Goal: Task Accomplishment & Management: Manage account settings

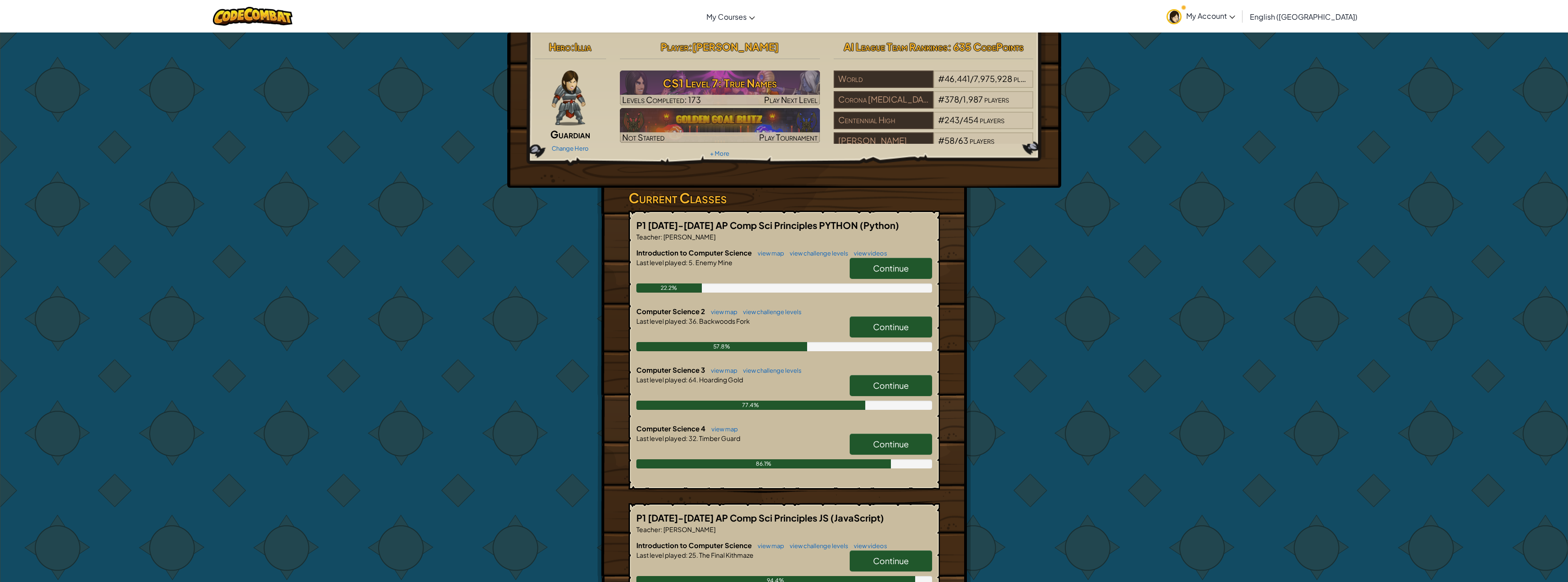
click at [877, 264] on span "Continue" at bounding box center [891, 268] width 35 height 10
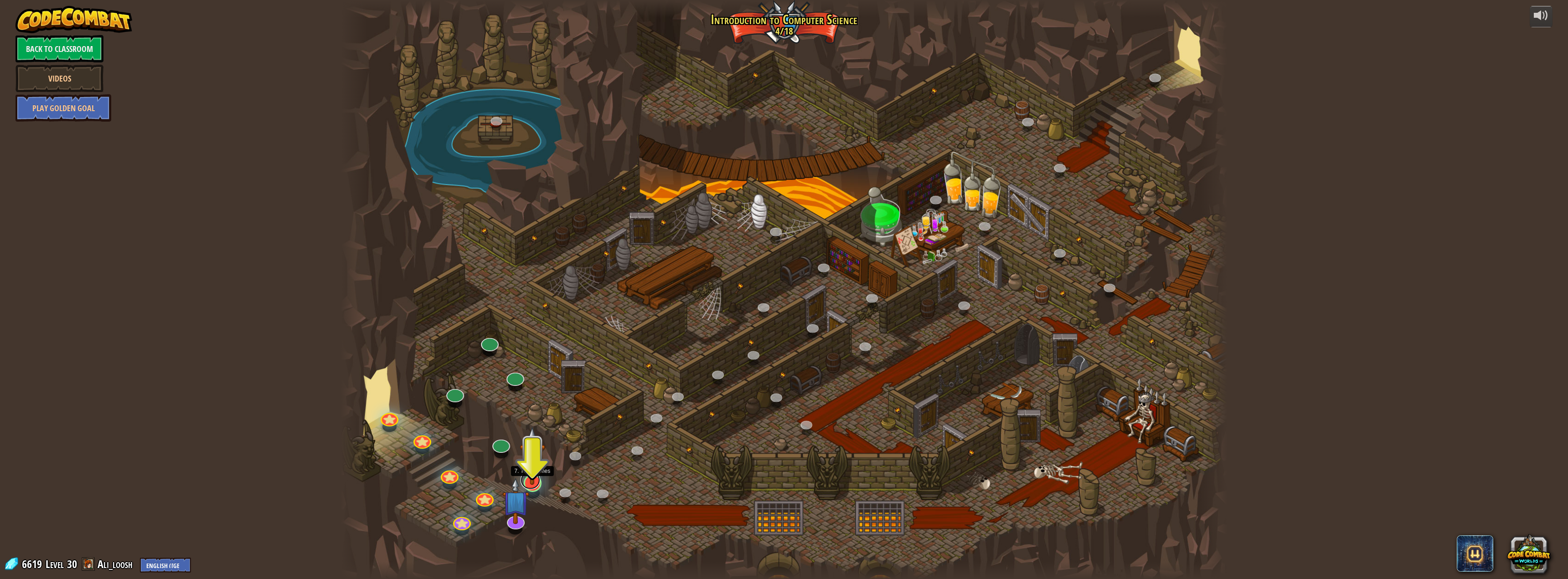
click at [536, 485] on link at bounding box center [530, 480] width 19 height 18
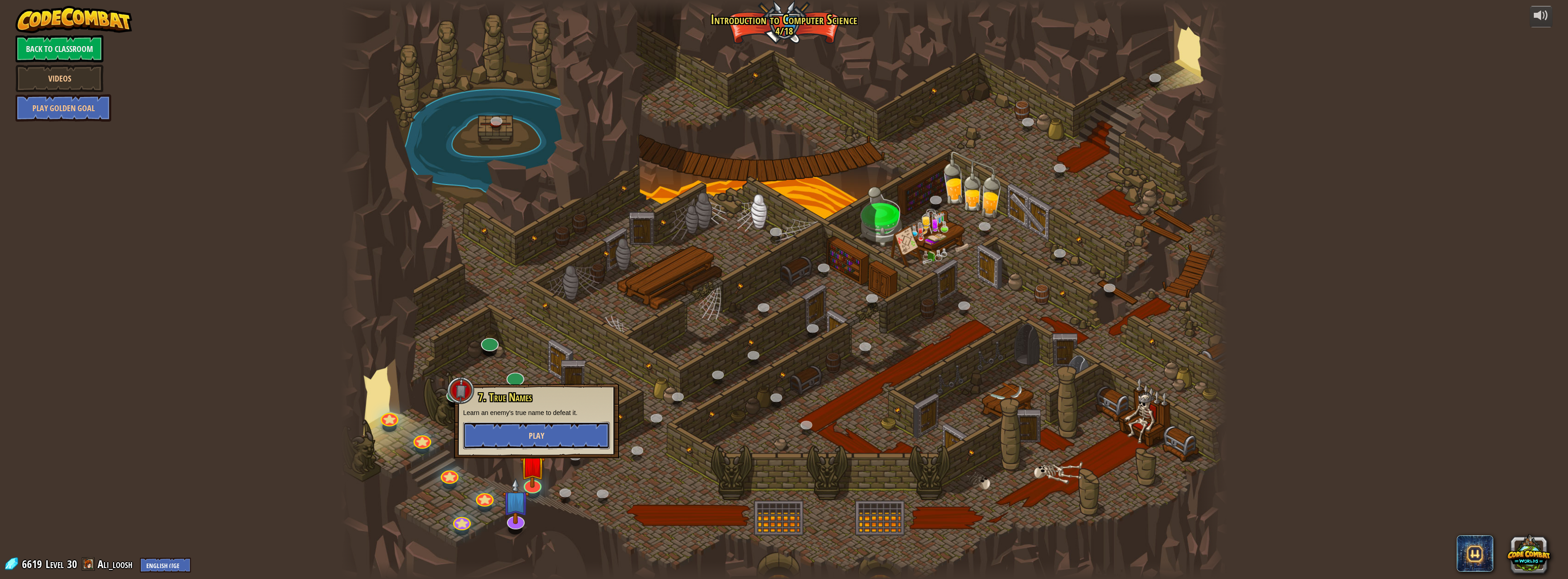
click at [542, 442] on button "Play" at bounding box center [536, 435] width 147 height 27
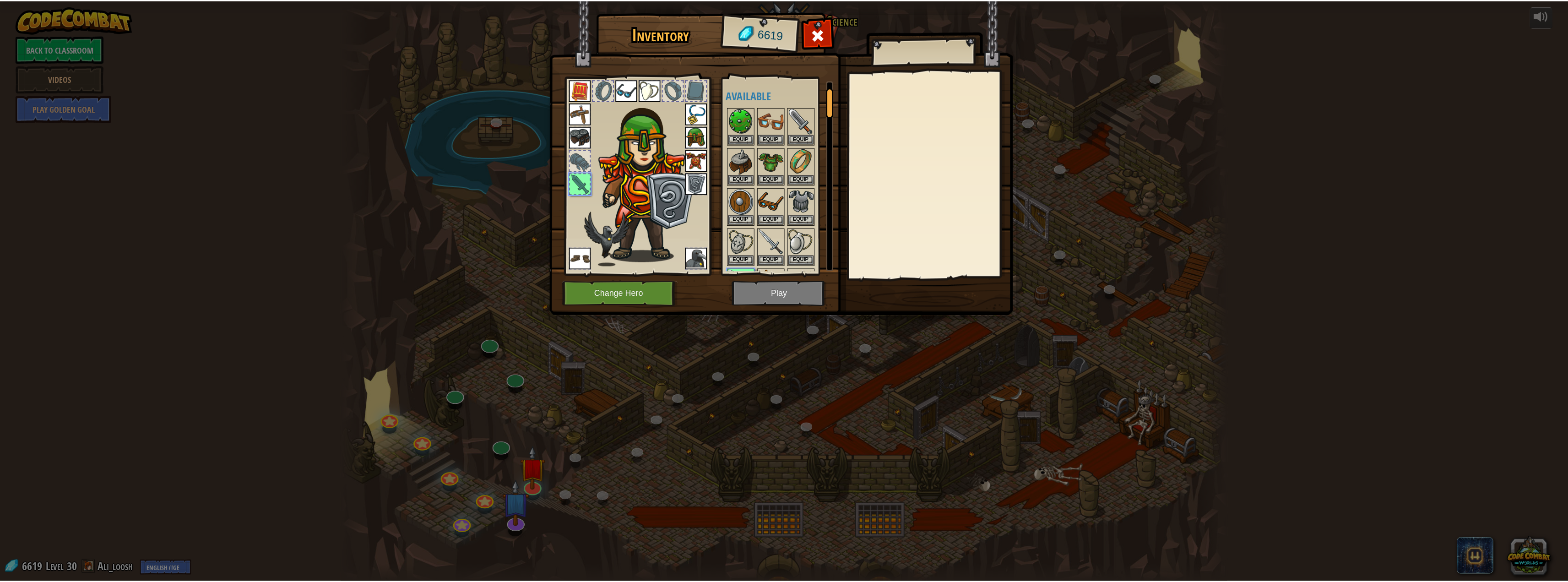
scroll to position [37, 0]
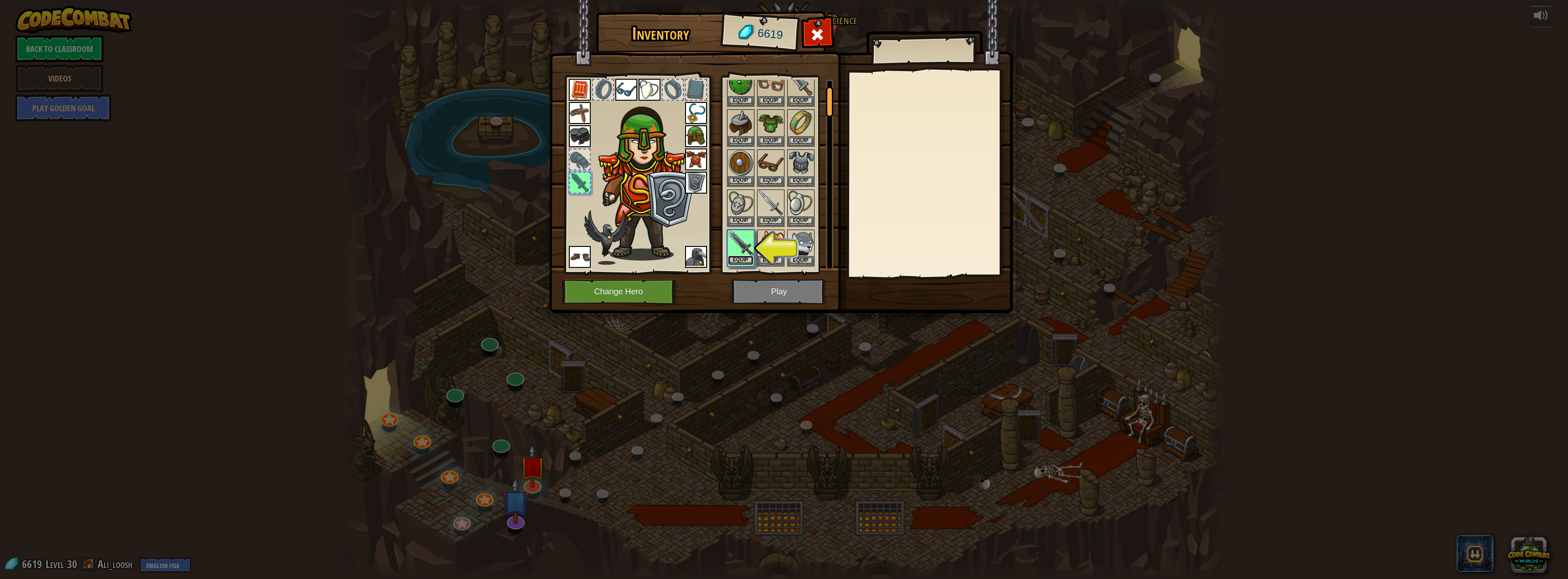
click at [747, 260] on button "Equip" at bounding box center [741, 260] width 26 height 10
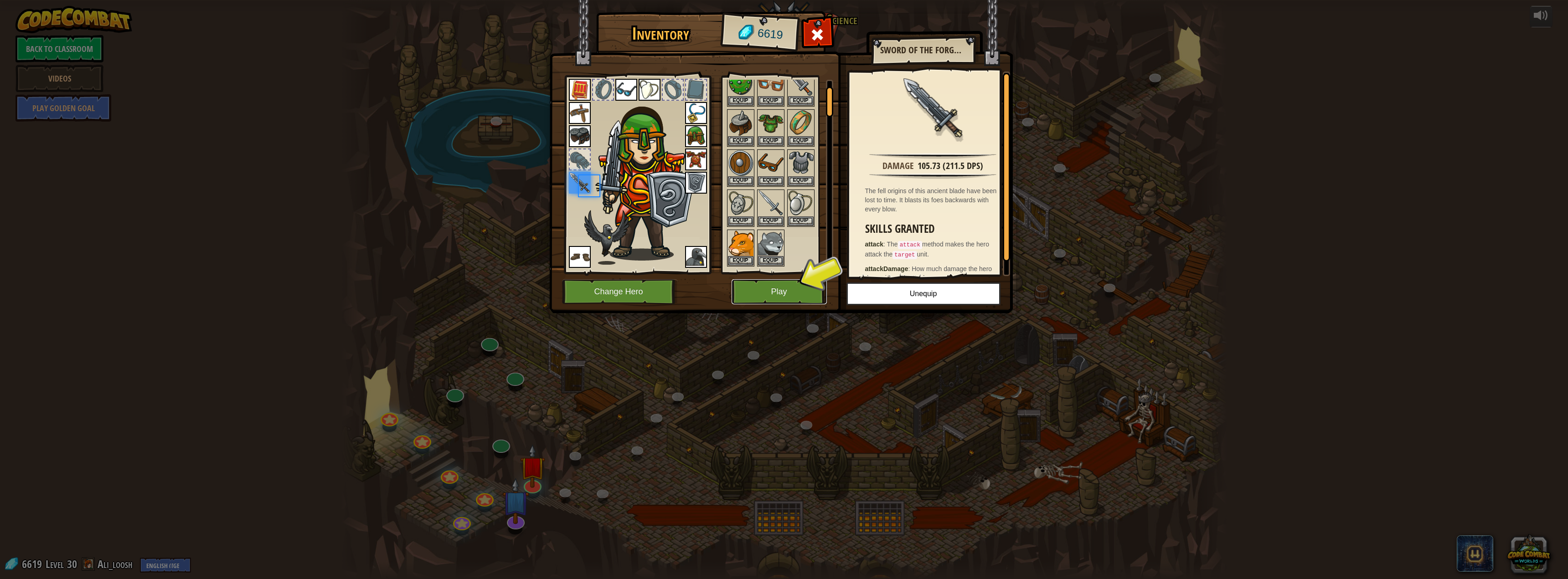
click at [767, 300] on button "Play" at bounding box center [779, 291] width 96 height 25
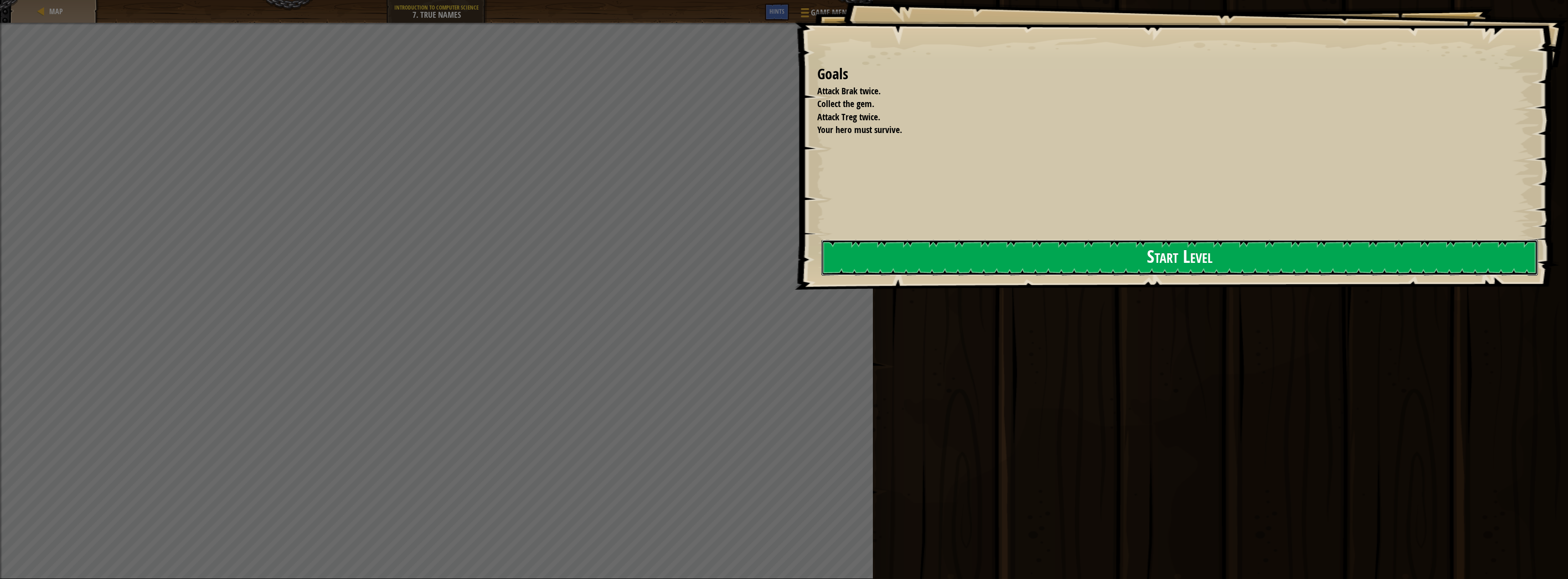
click at [863, 266] on button "Start Level" at bounding box center [1180, 257] width 717 height 36
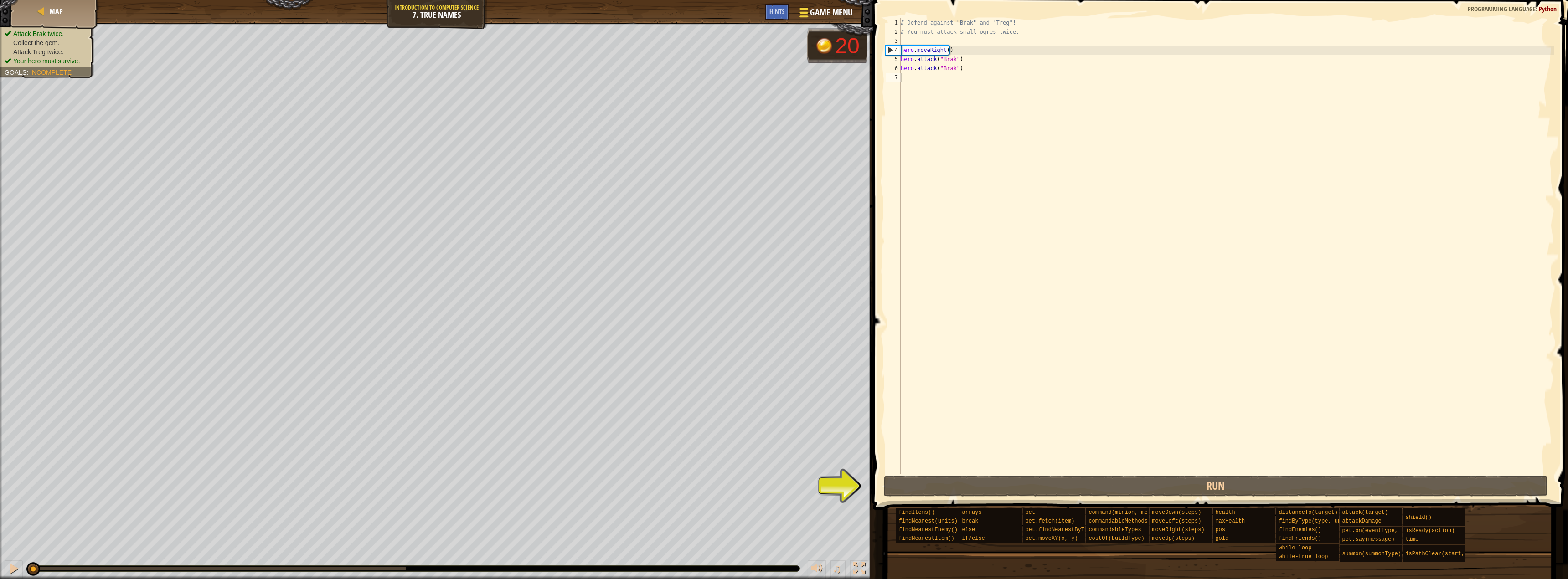
click at [839, 16] on span "Game Menu" at bounding box center [831, 12] width 43 height 12
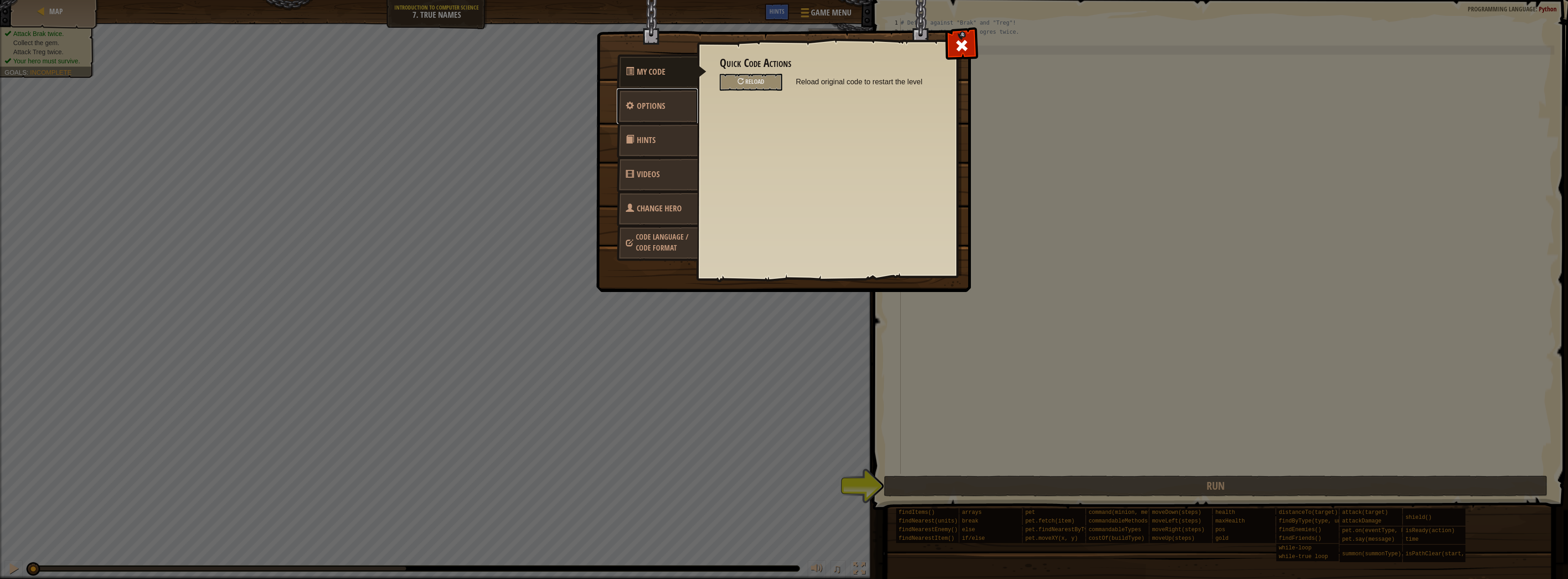
click at [675, 94] on link "Options" at bounding box center [657, 106] width 81 height 35
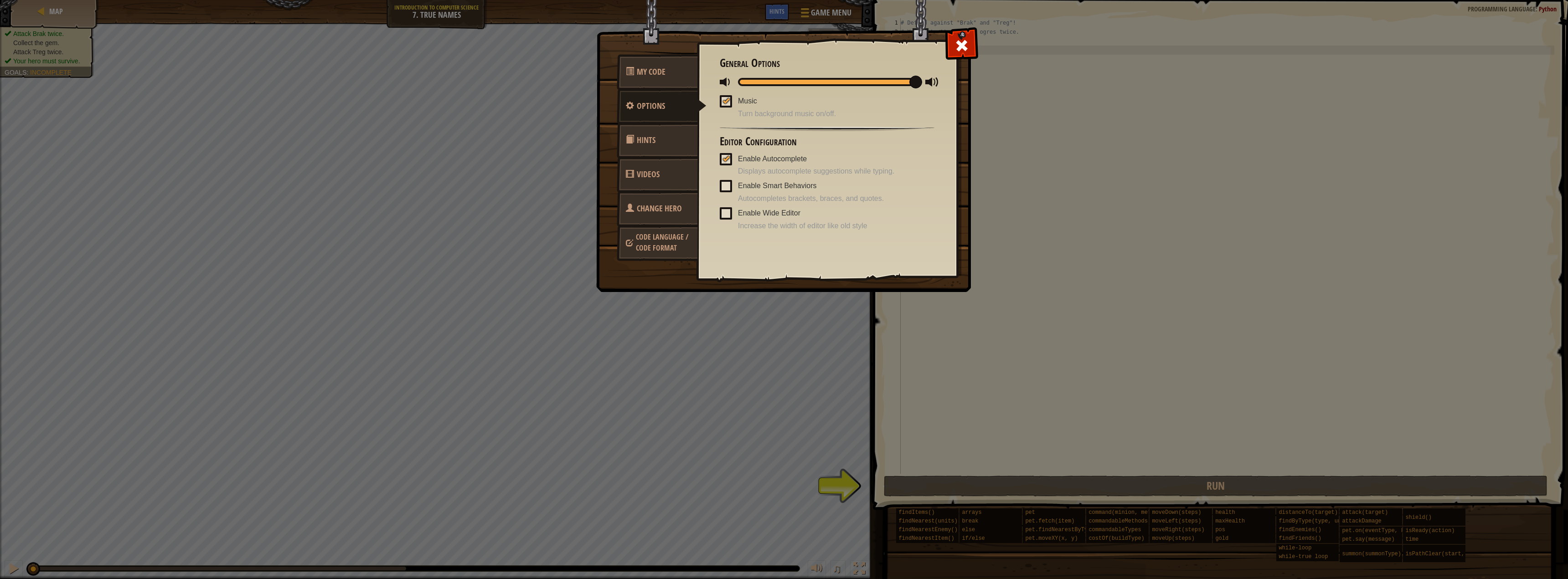
click at [663, 146] on link "Hints" at bounding box center [657, 140] width 81 height 35
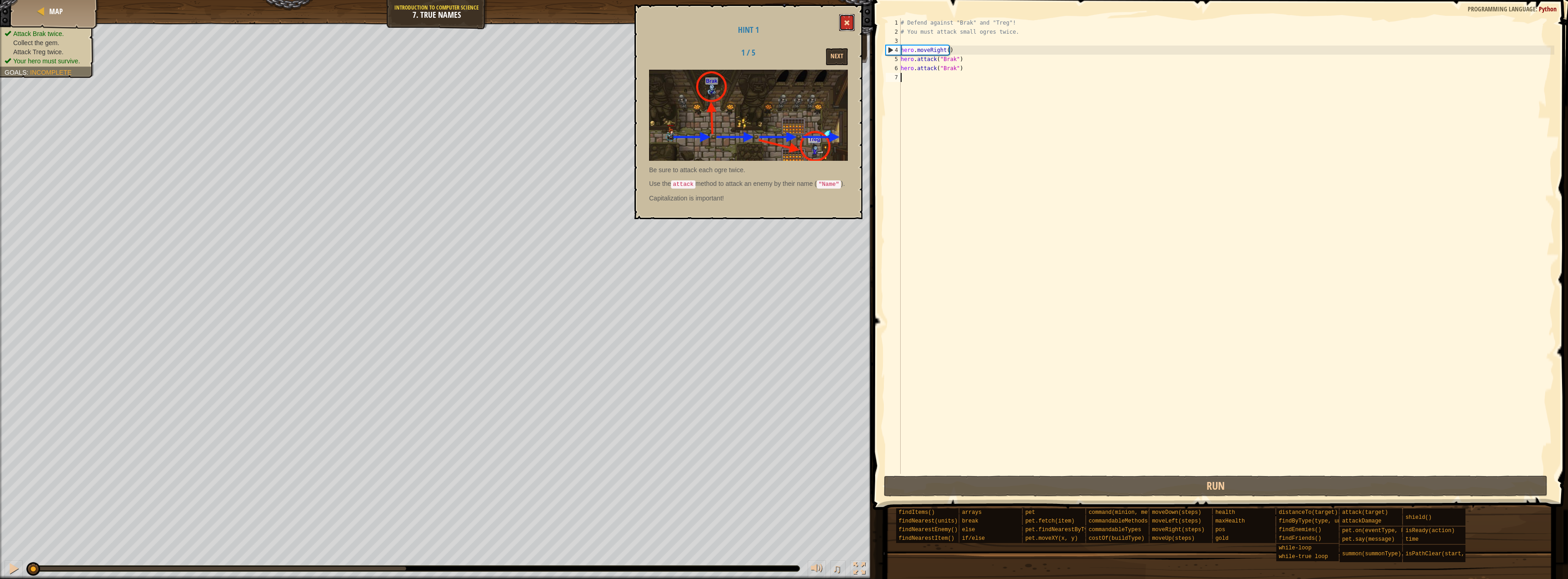
click at [846, 27] on button at bounding box center [847, 23] width 15 height 17
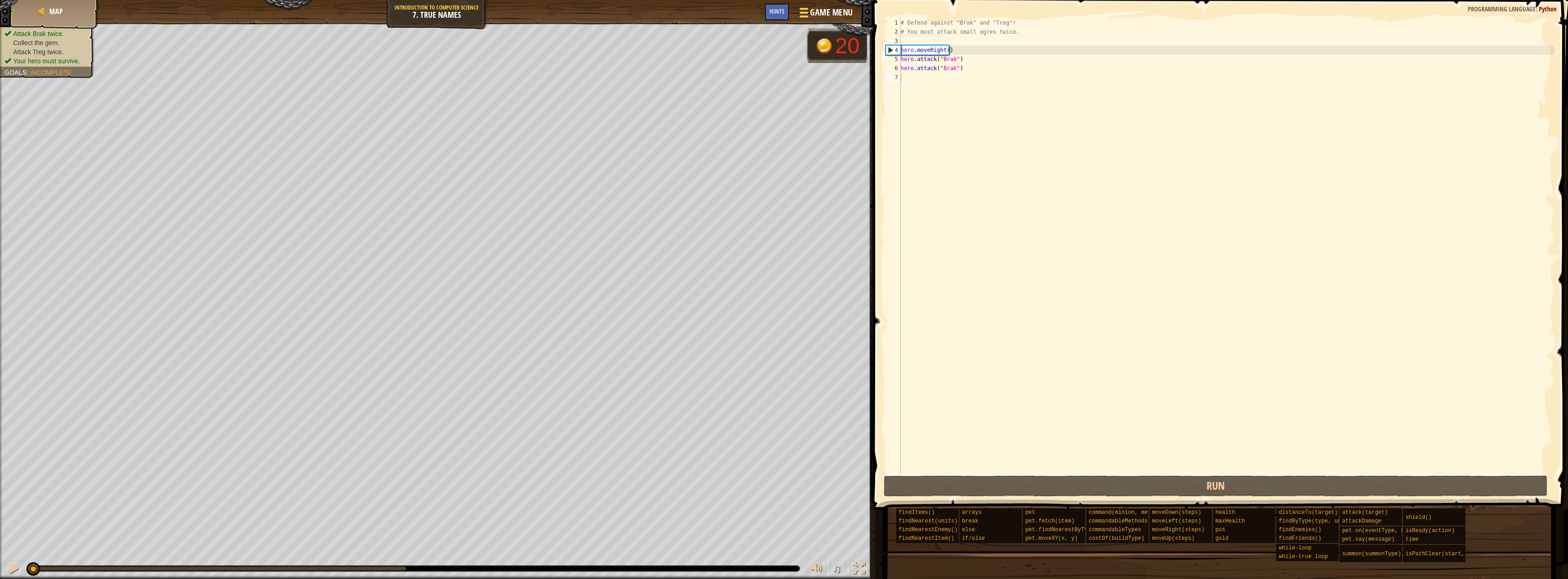
click at [817, 22] on button "Game Menu" at bounding box center [825, 14] width 66 height 23
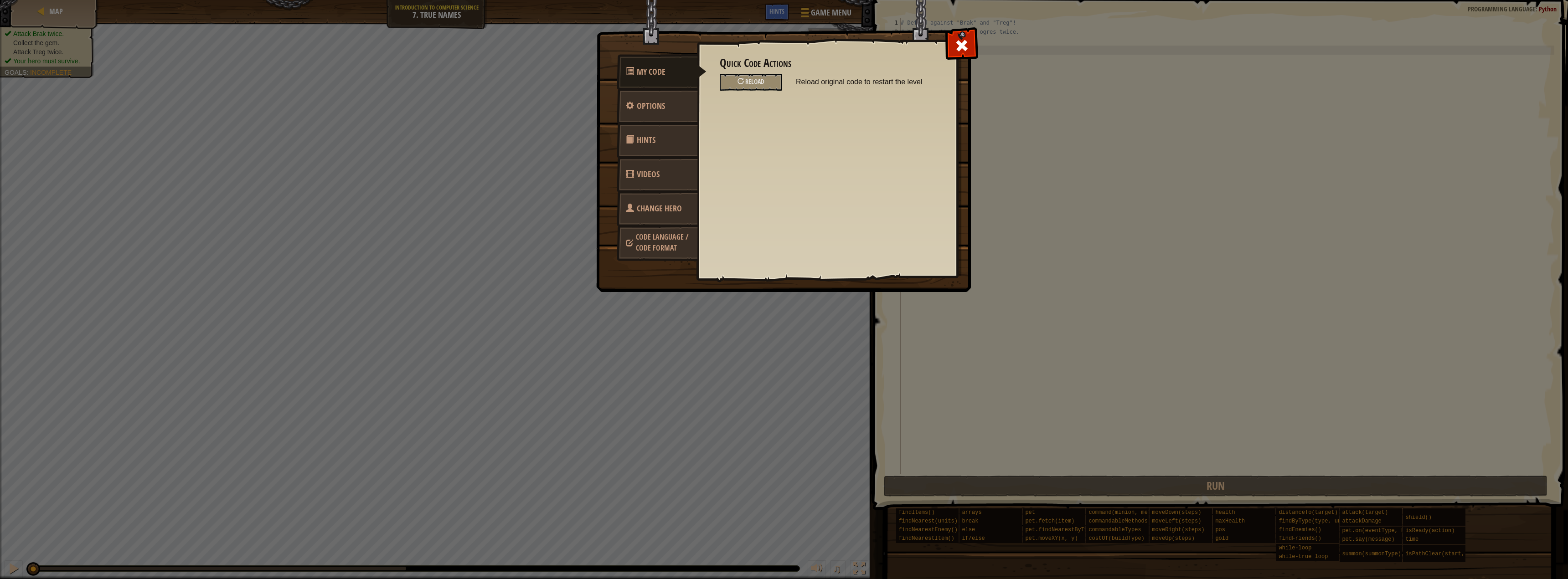
click at [659, 234] on span "Code Language / Code Format" at bounding box center [662, 242] width 52 height 21
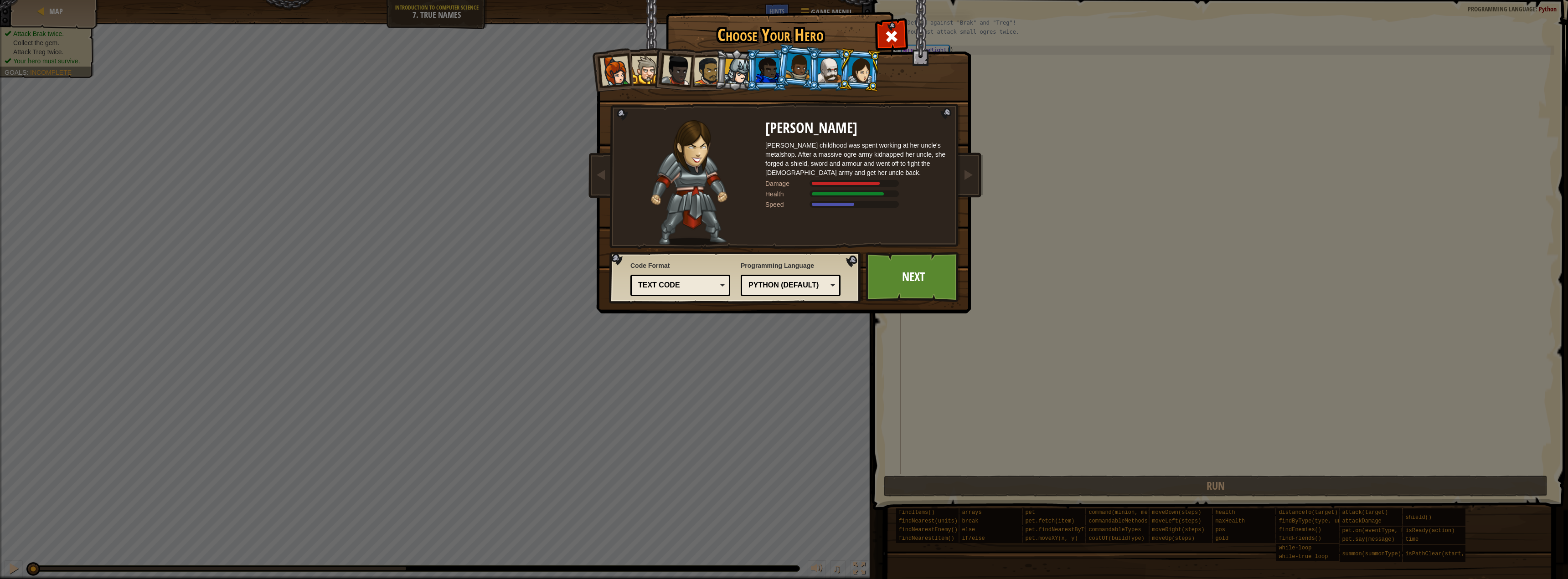
click at [693, 288] on div "Text code" at bounding box center [677, 285] width 79 height 10
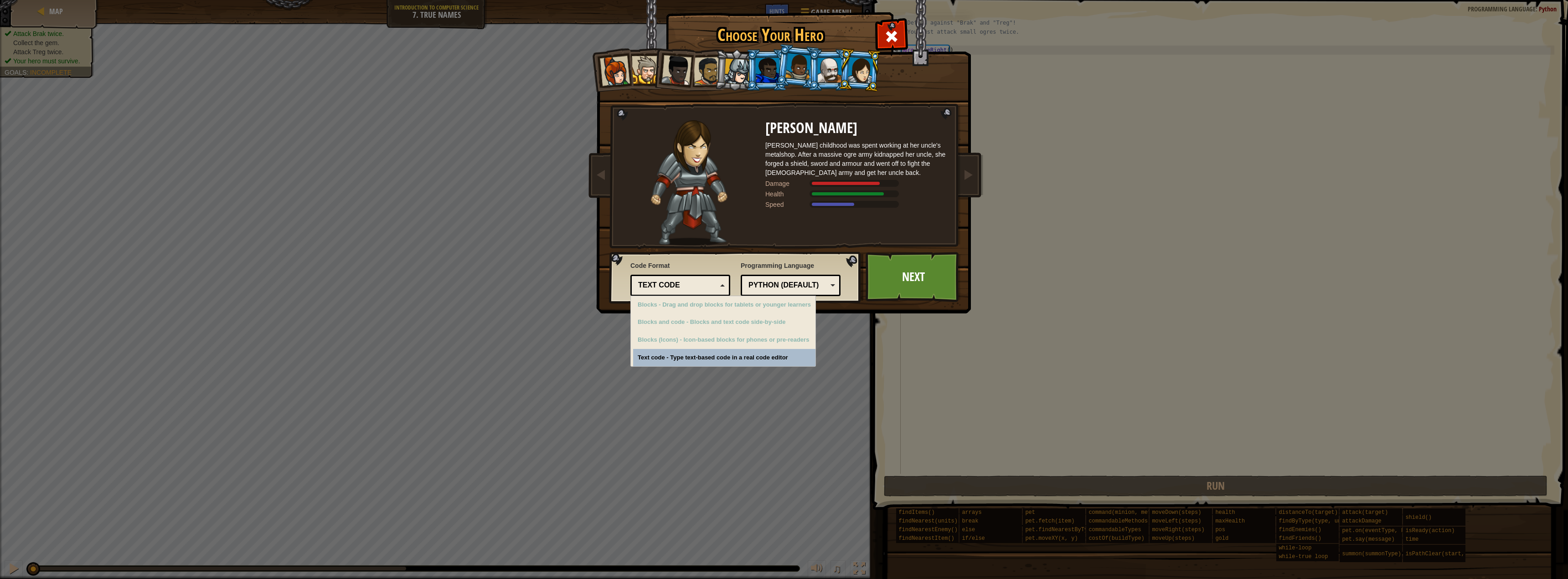
click at [685, 279] on div "Text code" at bounding box center [680, 285] width 88 height 14
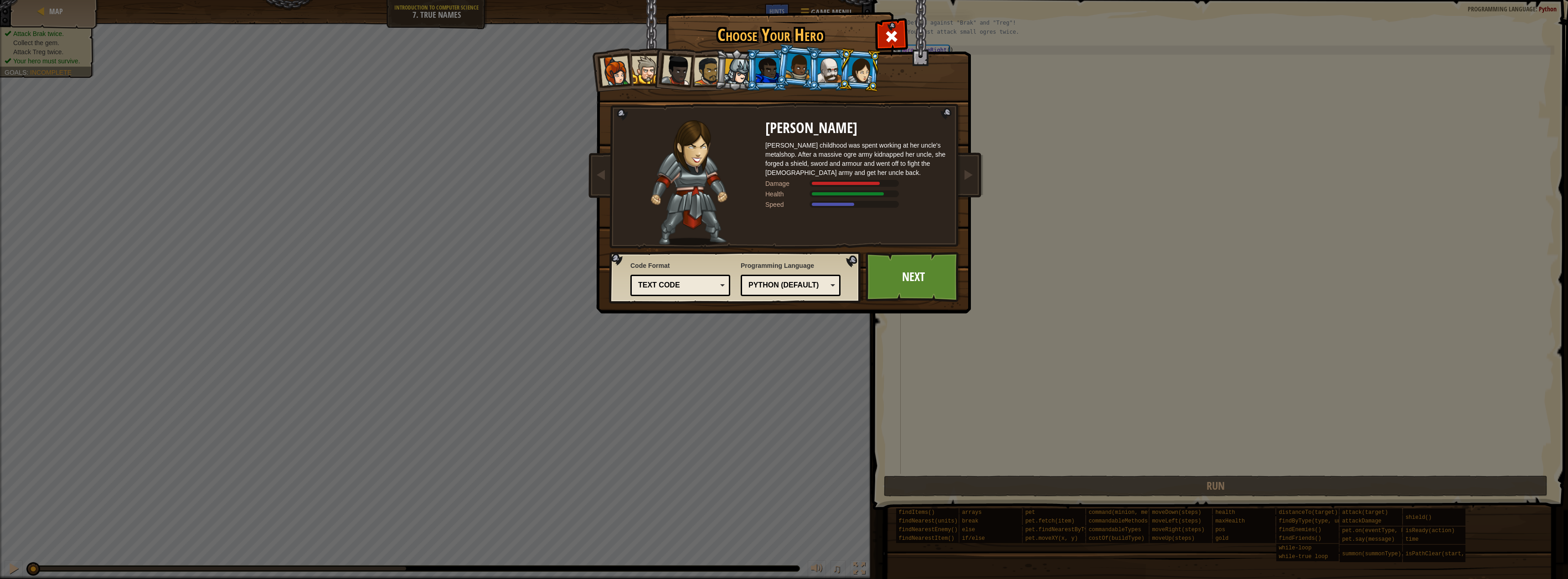
click at [767, 280] on div "Python (Default)" at bounding box center [788, 285] width 79 height 10
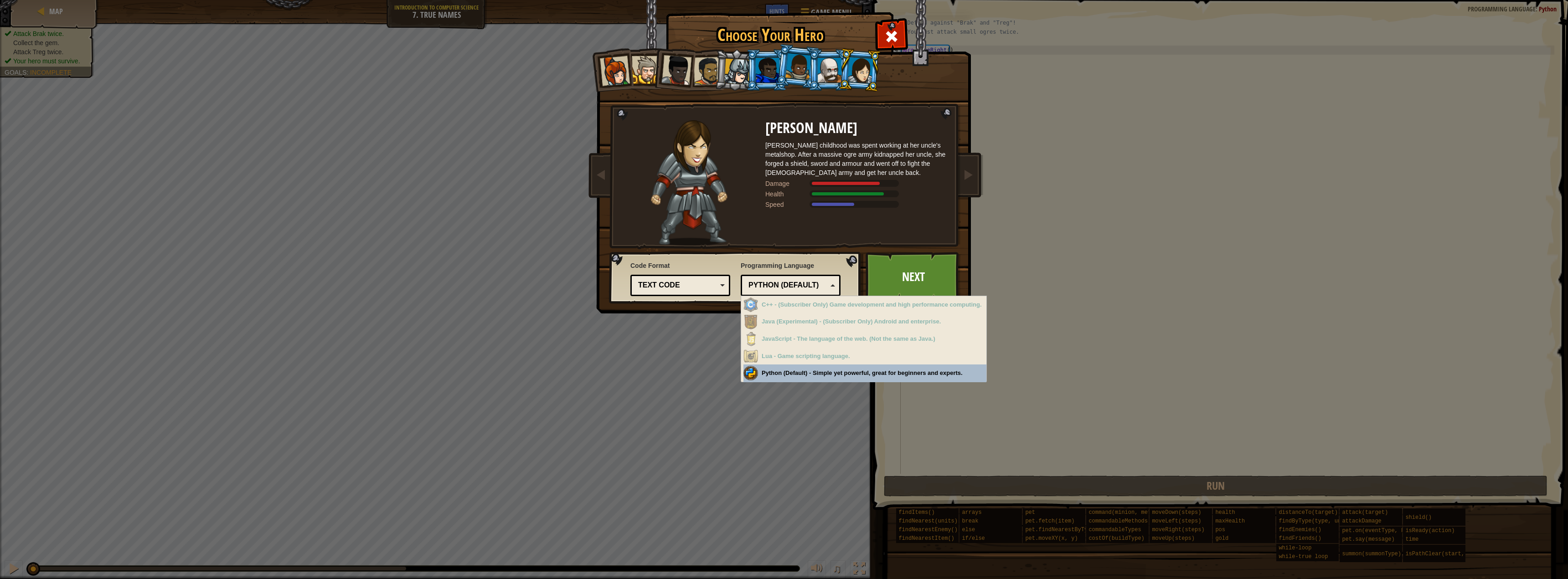
click at [750, 278] on div "Python (Default) JavaScript Lua C++ Java (Experimental) Python (Default)" at bounding box center [791, 285] width 100 height 21
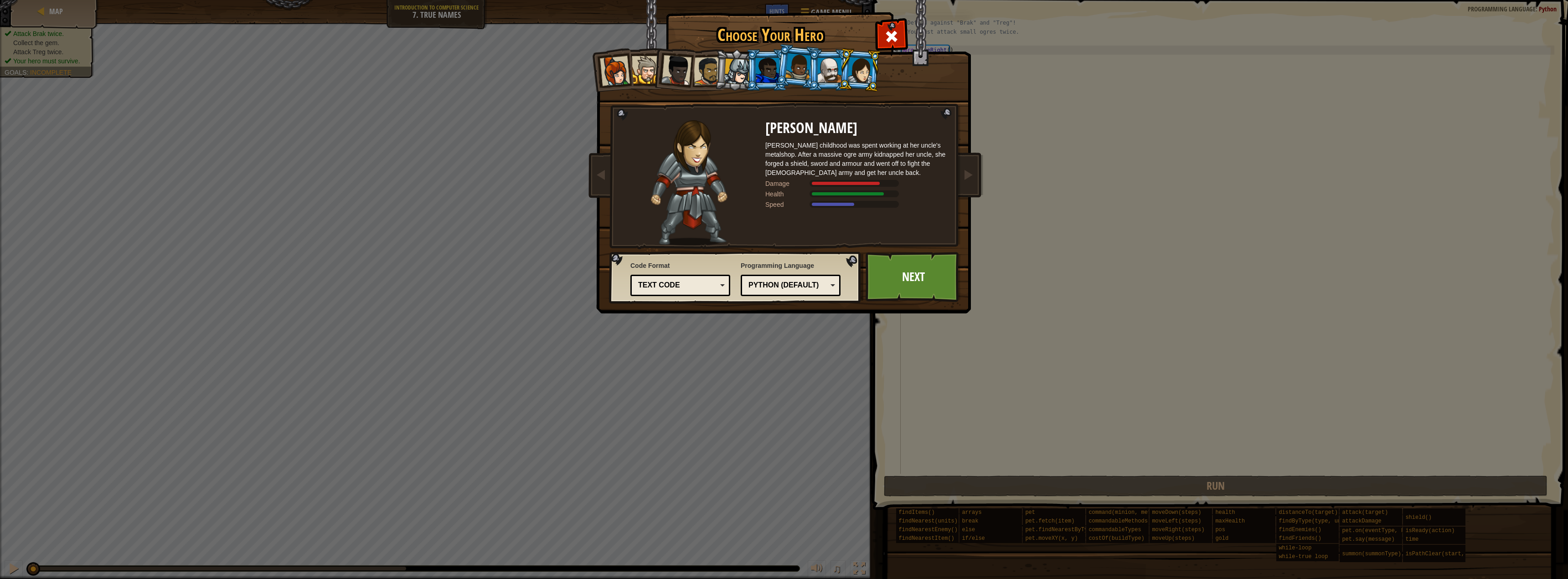
click at [60, 23] on div "Choose Your Hero 6619 Captain [PERSON_NAME] is a no-nonsense leader who isn't a…" at bounding box center [784, 290] width 1568 height 579
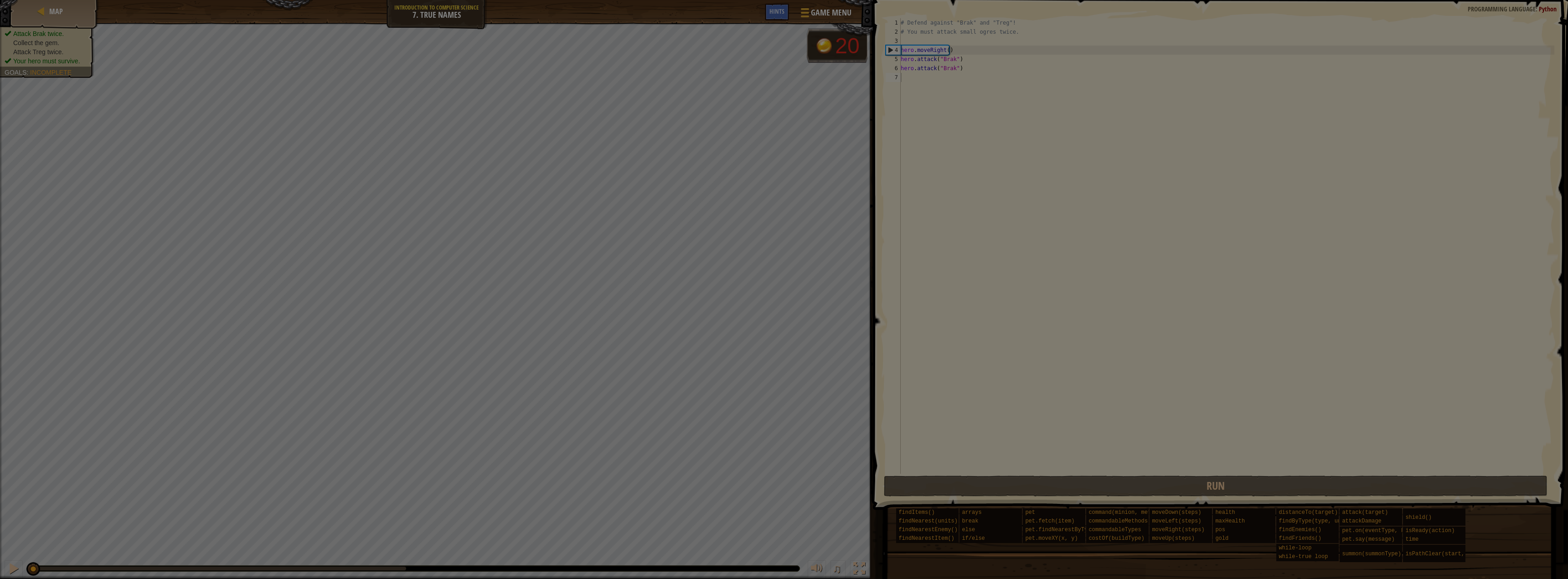
click at [52, 1] on body "Map Introduction to Computer Science 7. True Names Game Menu Done Hints 1 ההההה…" at bounding box center [784, 0] width 1568 height 1
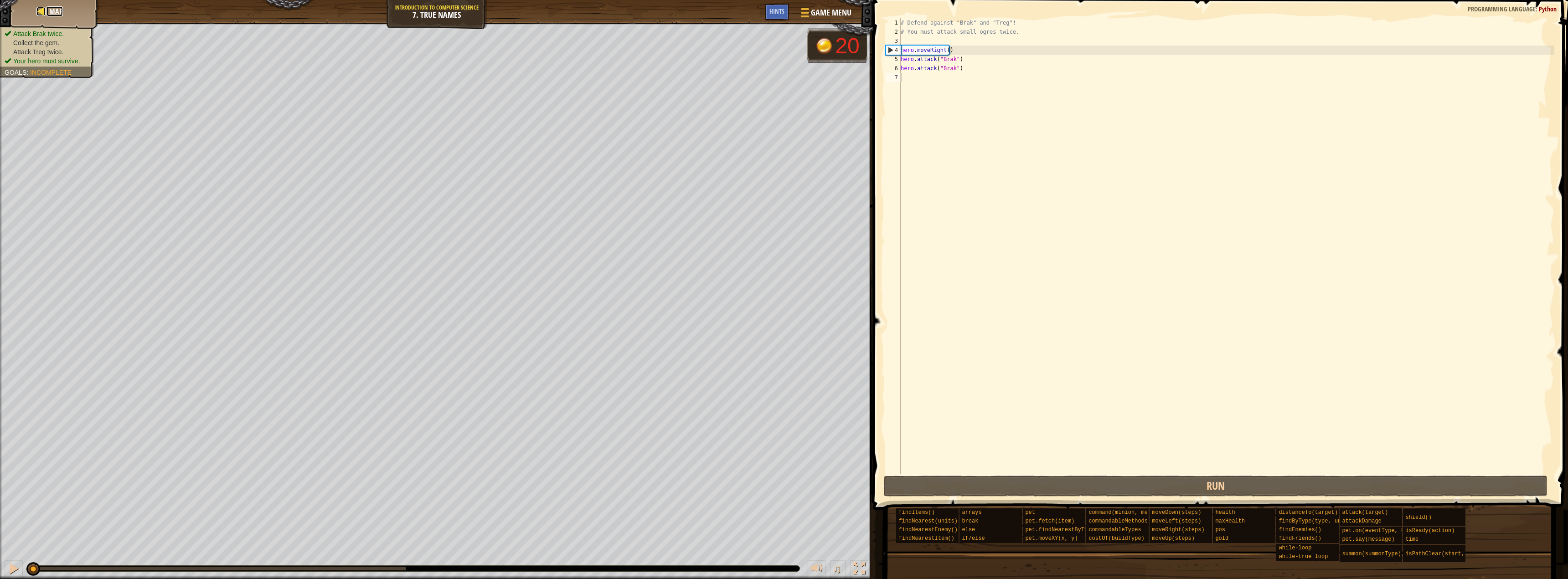
click at [52, 7] on span "Map" at bounding box center [56, 11] width 13 height 10
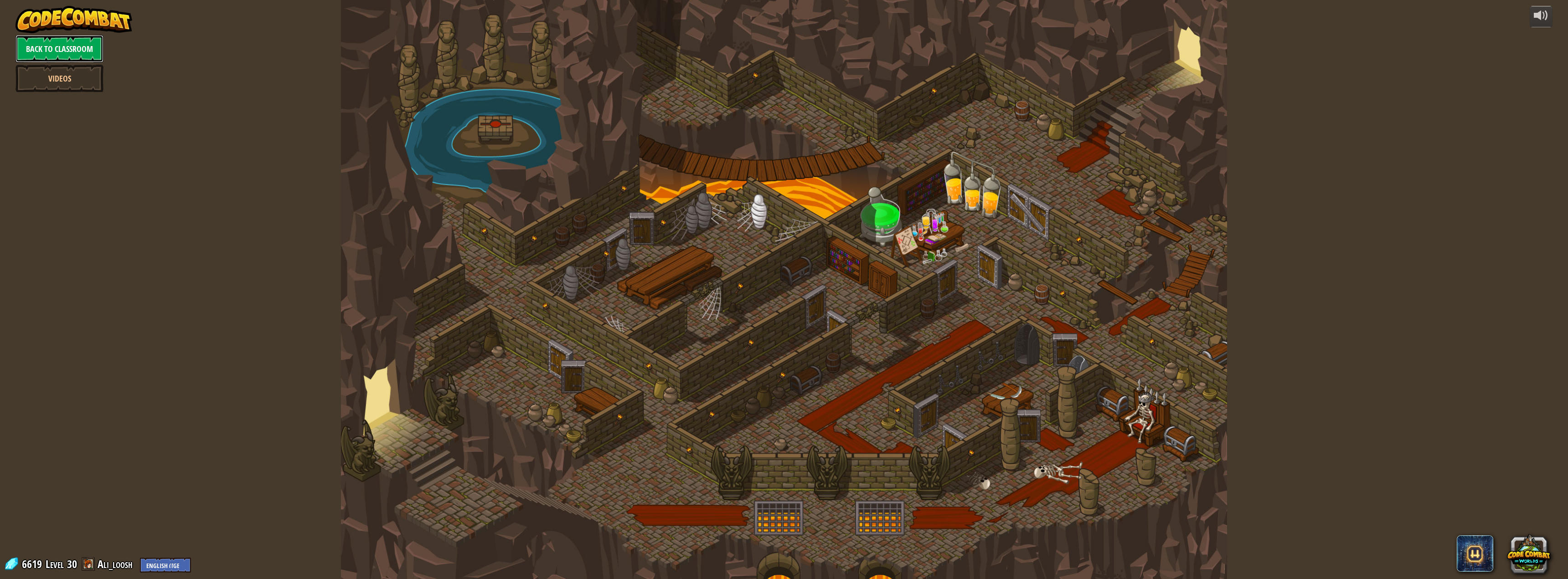
click at [66, 44] on link "Back to Classroom" at bounding box center [59, 49] width 88 height 27
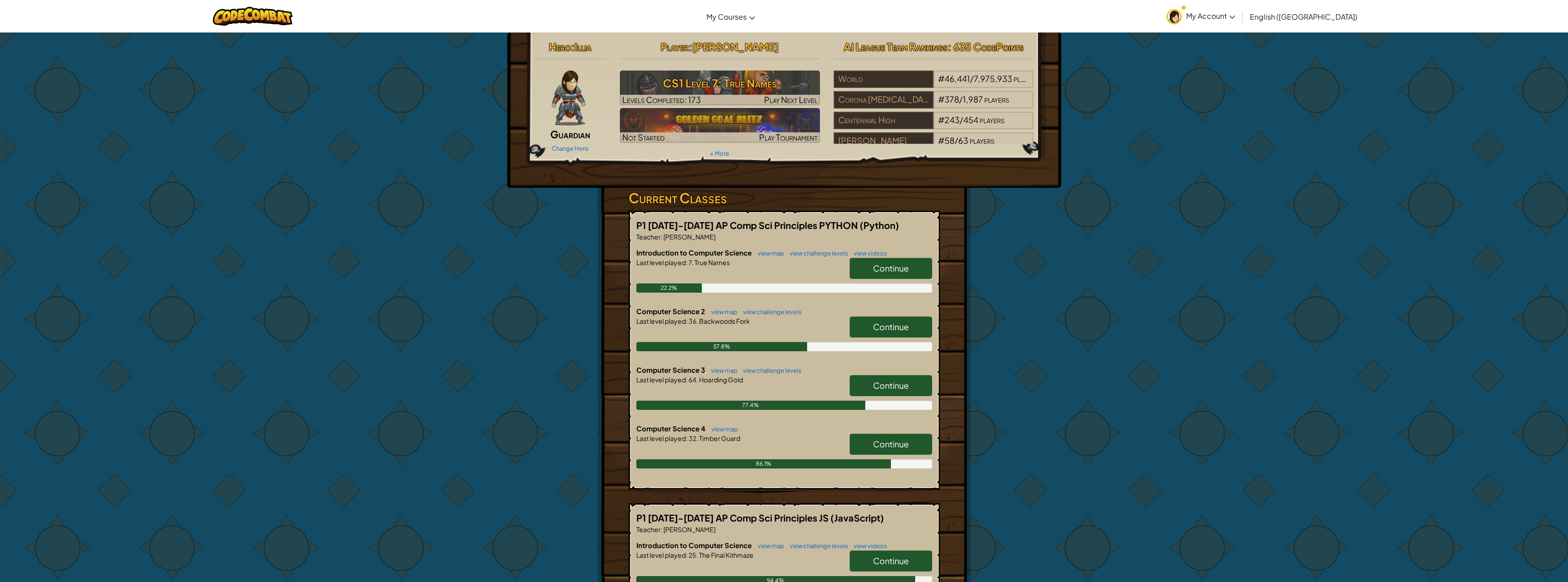
click at [1235, 13] on span "My Account" at bounding box center [1210, 16] width 49 height 10
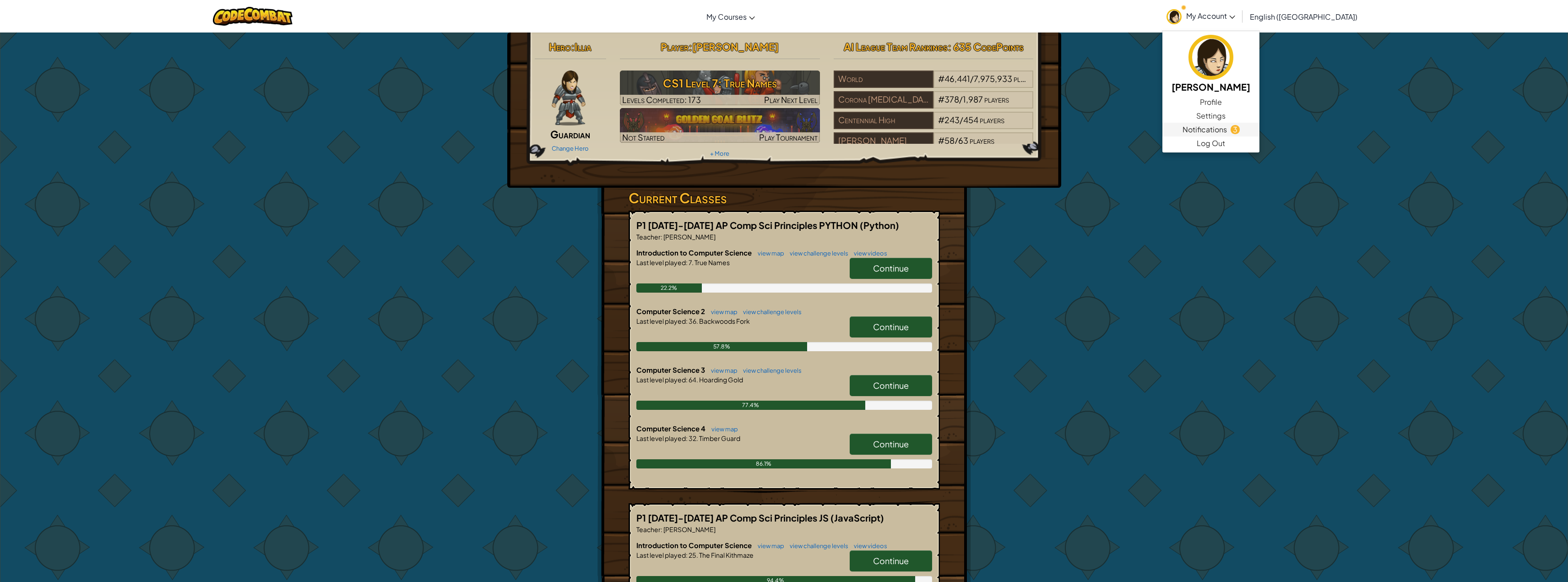
click at [1227, 133] on span "Notifications" at bounding box center [1204, 130] width 45 height 11
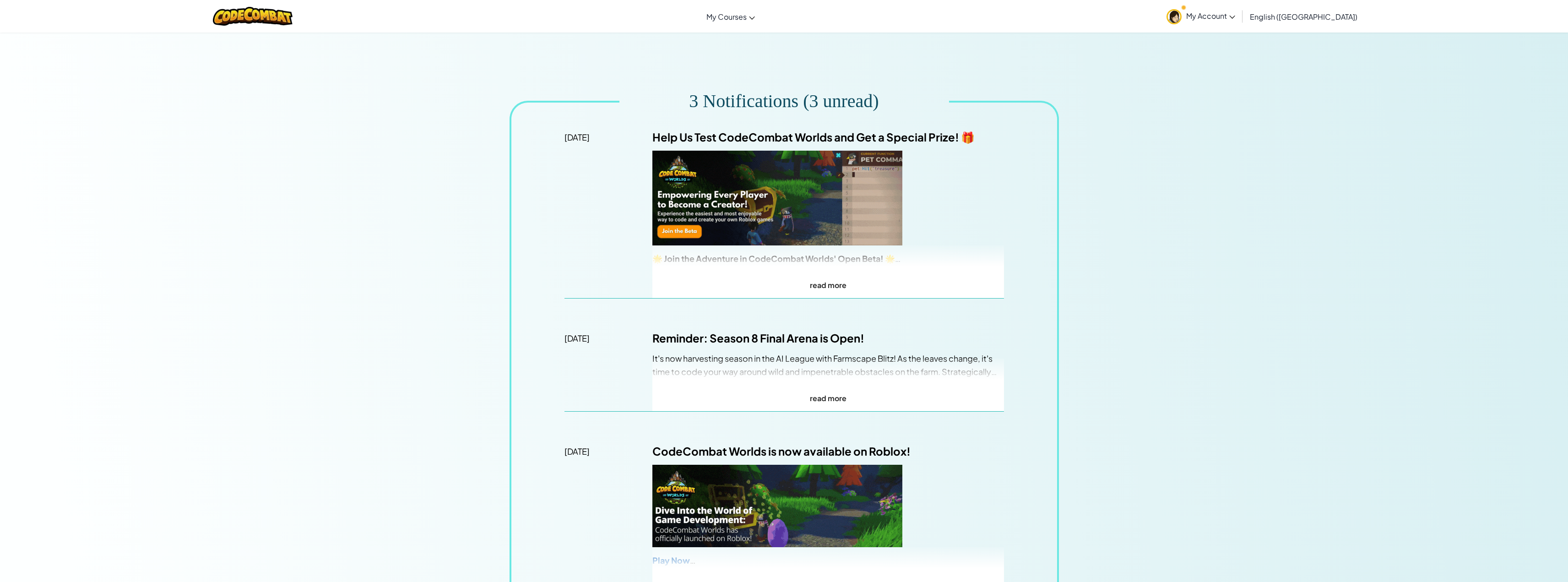
click at [1235, 17] on span "My Account" at bounding box center [1210, 16] width 49 height 10
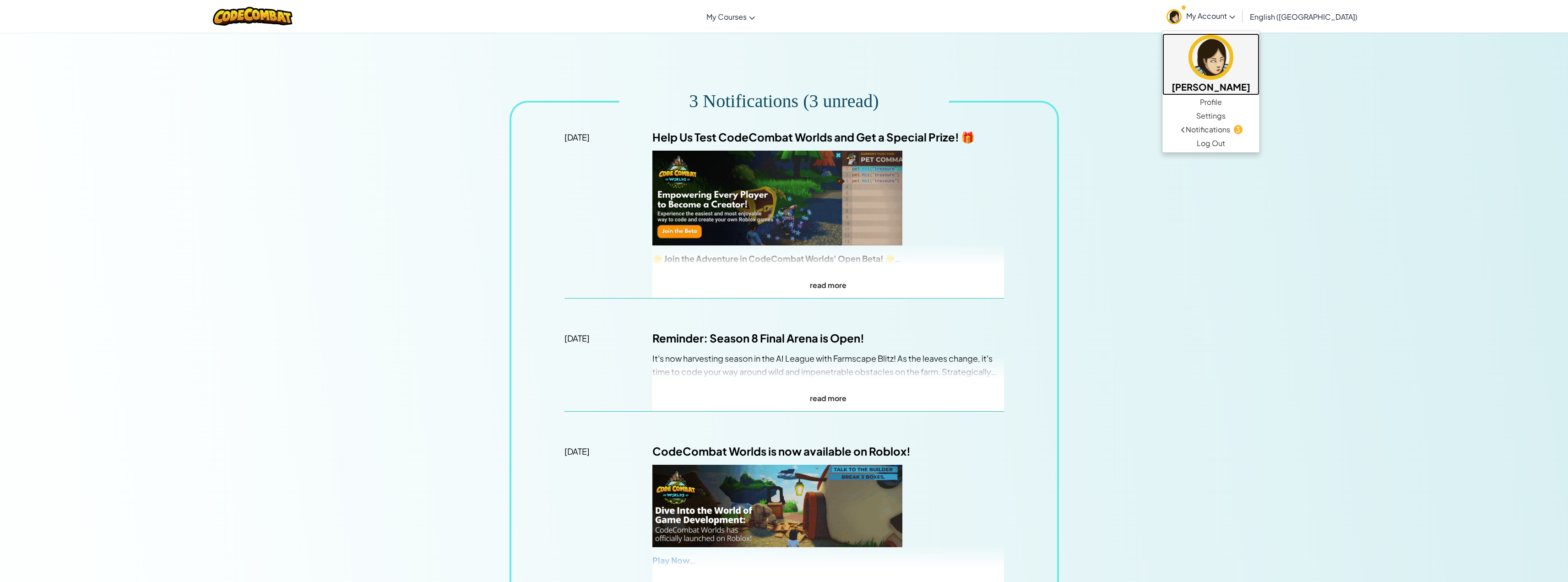
click at [1233, 74] on img at bounding box center [1210, 57] width 45 height 45
